Goal: Find specific page/section: Find specific page/section

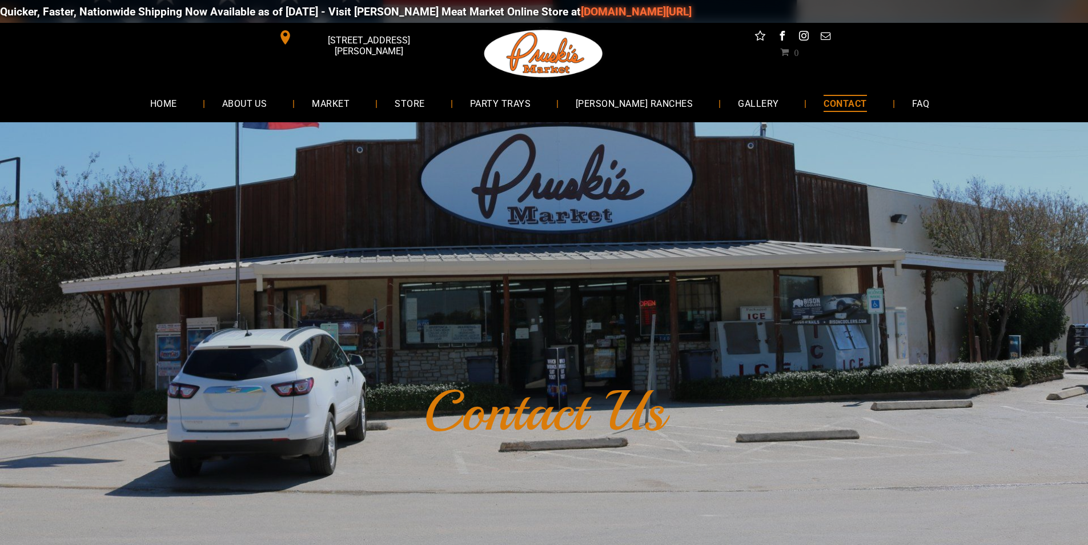
click at [198, 15] on div "Quicker, Faster, Nationwide Shipping Now Available as of 8-19-2025 - Visit Prus…" at bounding box center [544, 11] width 1088 height 34
click at [350, 107] on span "MARKET" at bounding box center [331, 103] width 38 height 17
